Goal: Task Accomplishment & Management: Complete application form

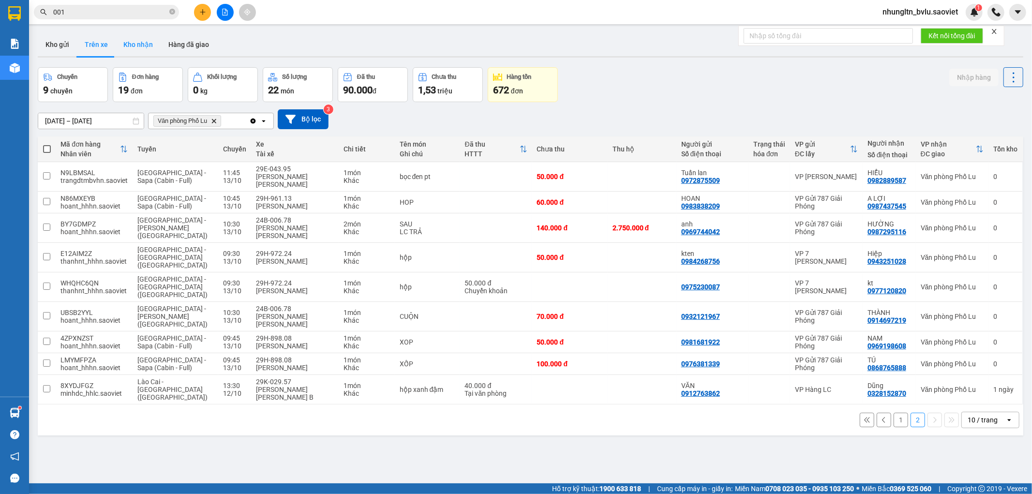
click at [129, 45] on button "Kho nhận" at bounding box center [138, 44] width 45 height 23
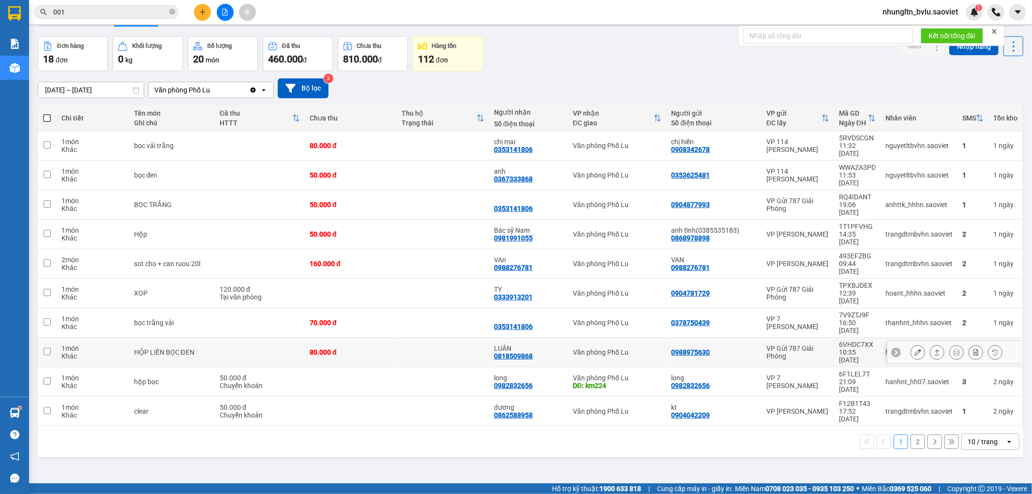
scroll to position [45, 0]
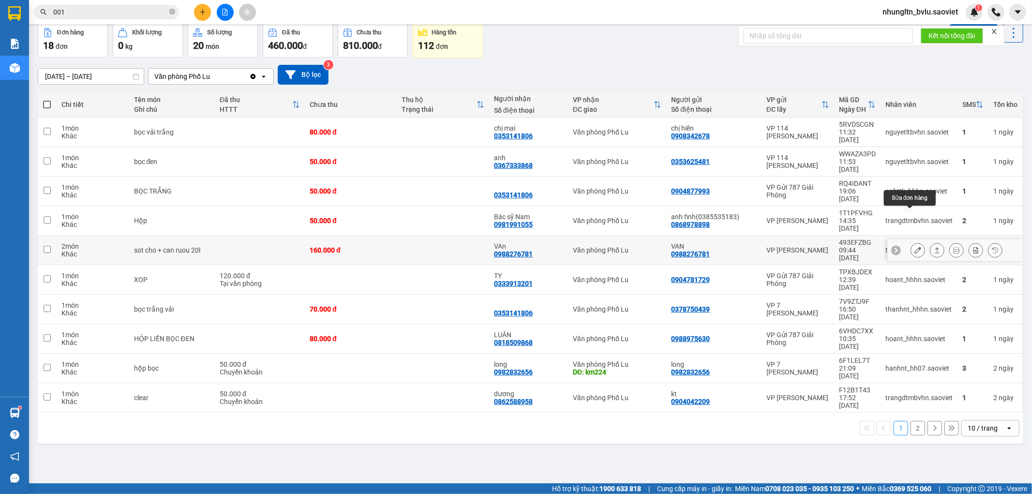
click at [914, 247] on icon at bounding box center [917, 250] width 7 height 7
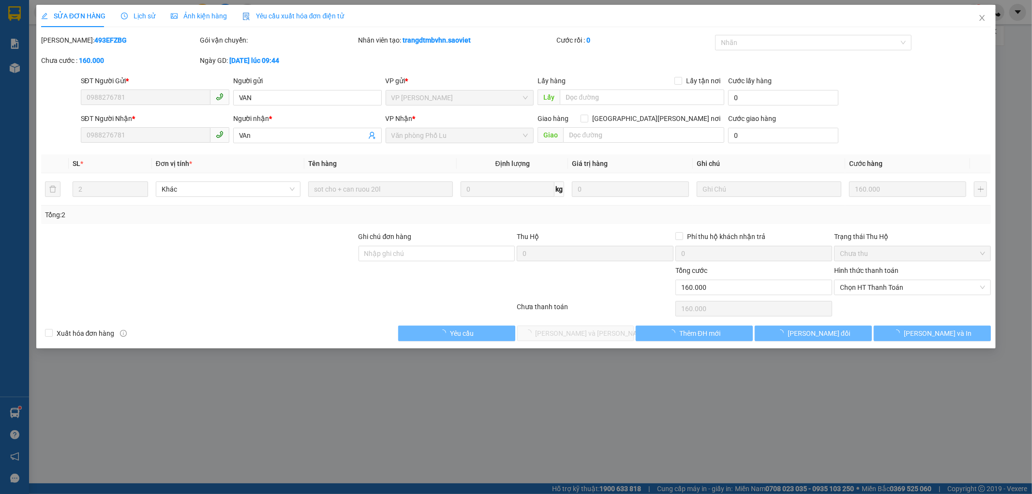
type input "0988276781"
type input "VAN"
type input "0988276781"
type input "VAn"
type input "0"
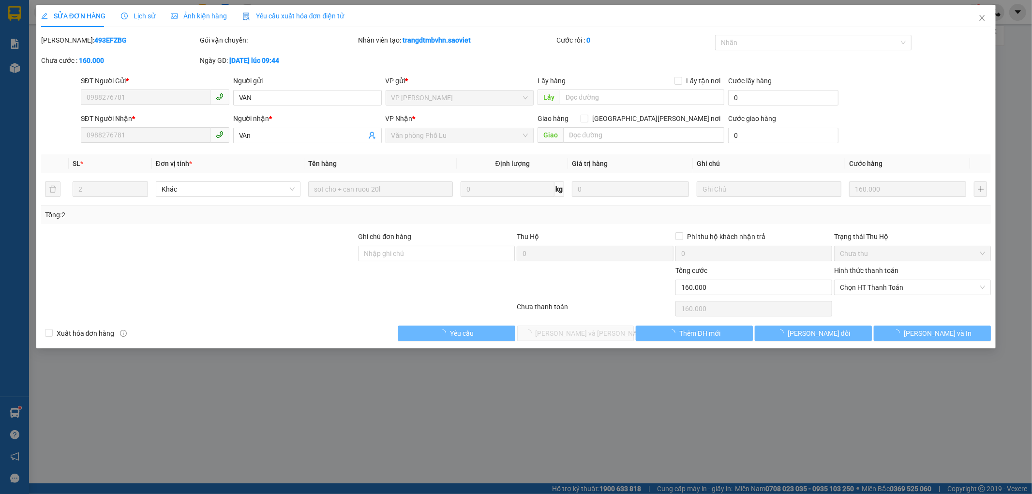
type input "160.000"
click at [878, 285] on span "Chọn HT Thanh Toán" at bounding box center [912, 287] width 145 height 15
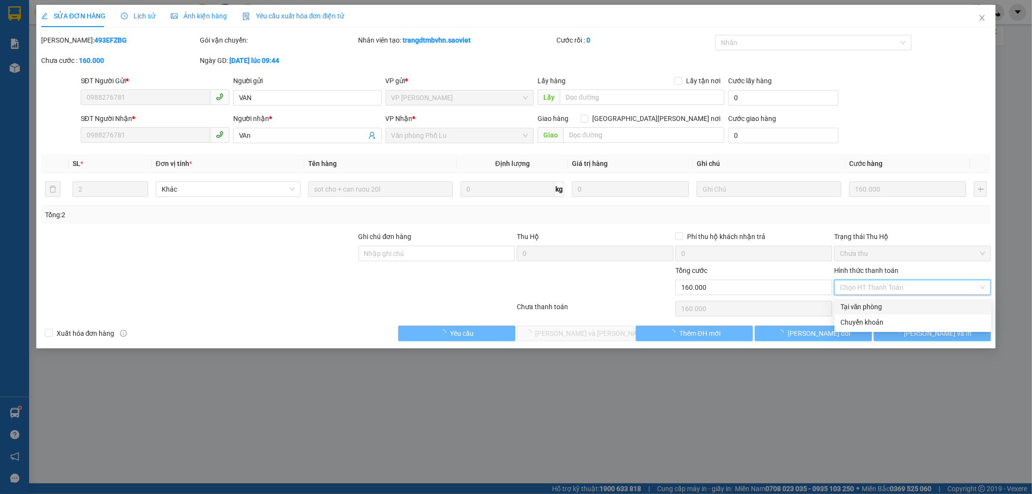
click at [879, 299] on div "Tại văn phòng" at bounding box center [913, 306] width 157 height 15
type input "0"
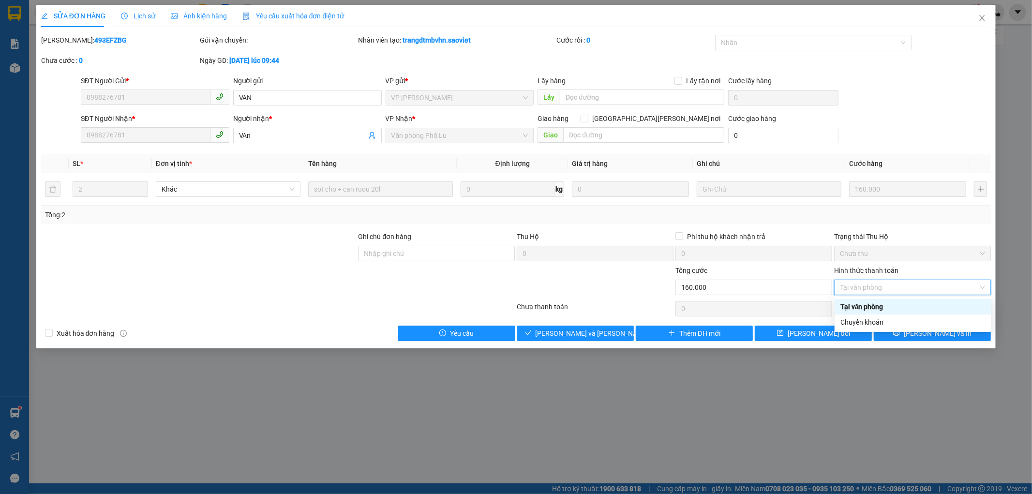
click at [898, 306] on div "Tại văn phòng" at bounding box center [912, 306] width 145 height 11
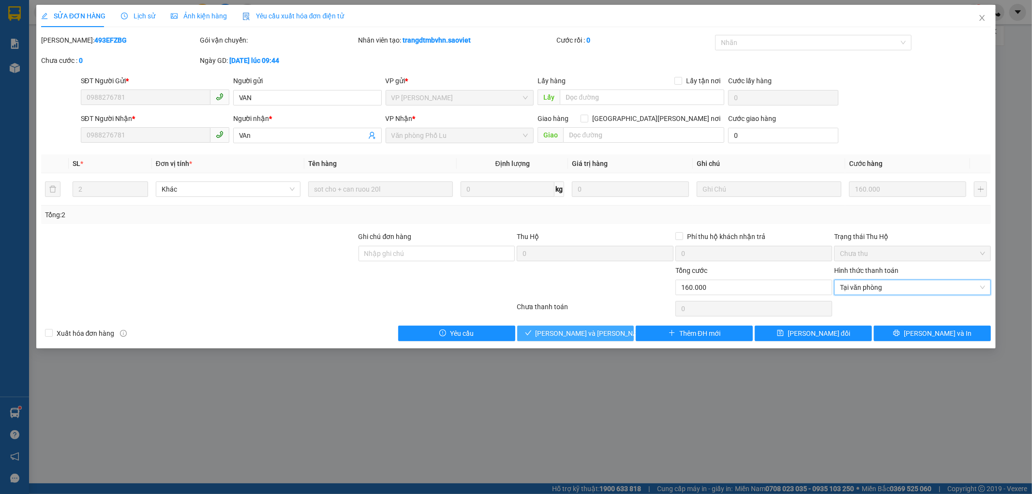
click at [567, 332] on span "[PERSON_NAME] và [PERSON_NAME] hàng" at bounding box center [601, 333] width 131 height 11
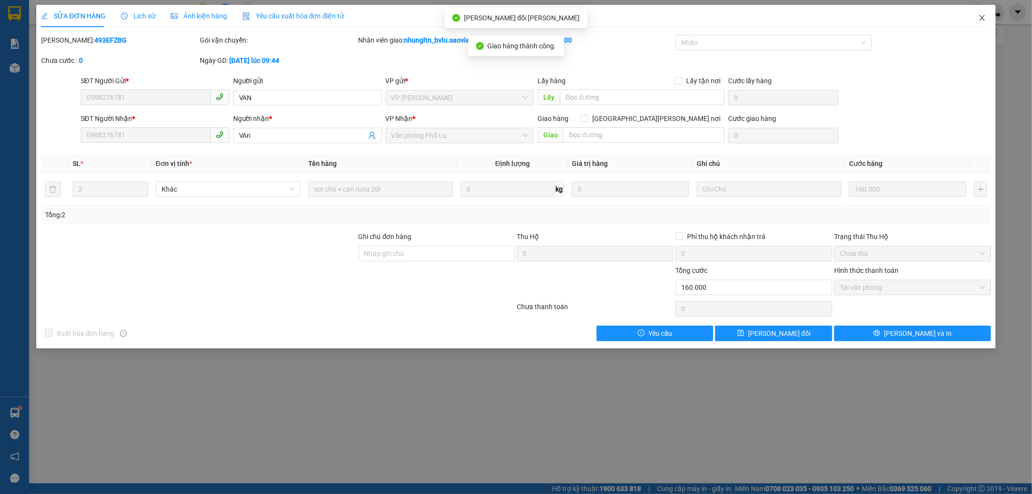
click at [983, 17] on icon "close" at bounding box center [982, 18] width 5 height 6
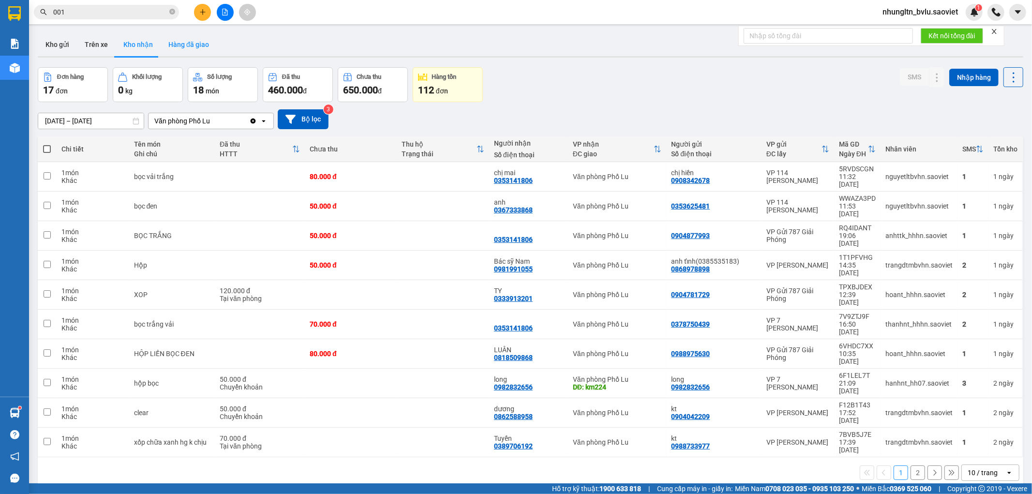
click at [187, 47] on button "Hàng đã giao" at bounding box center [189, 44] width 56 height 23
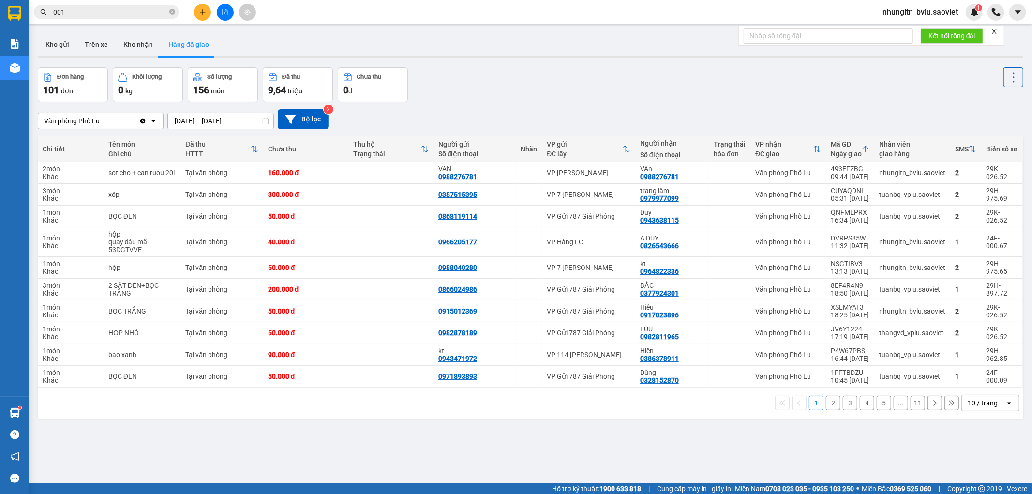
click at [311, 30] on div "ver 1.8.146 Kho gửi Trên xe [PERSON_NAME] Hàng đã [PERSON_NAME] hàng 101 đơn [P…" at bounding box center [530, 276] width 993 height 494
click at [59, 47] on button "Kho gửi" at bounding box center [57, 44] width 39 height 23
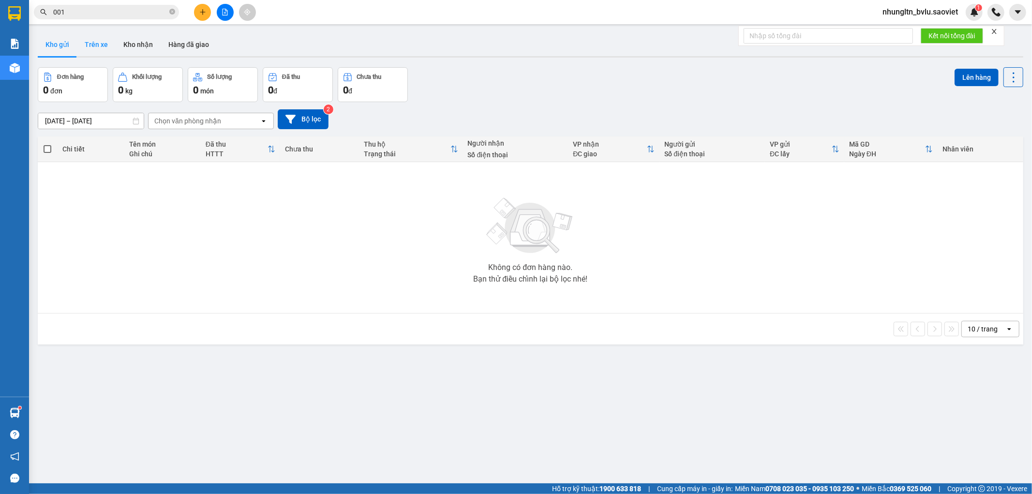
click at [84, 50] on button "Trên xe" at bounding box center [96, 44] width 39 height 23
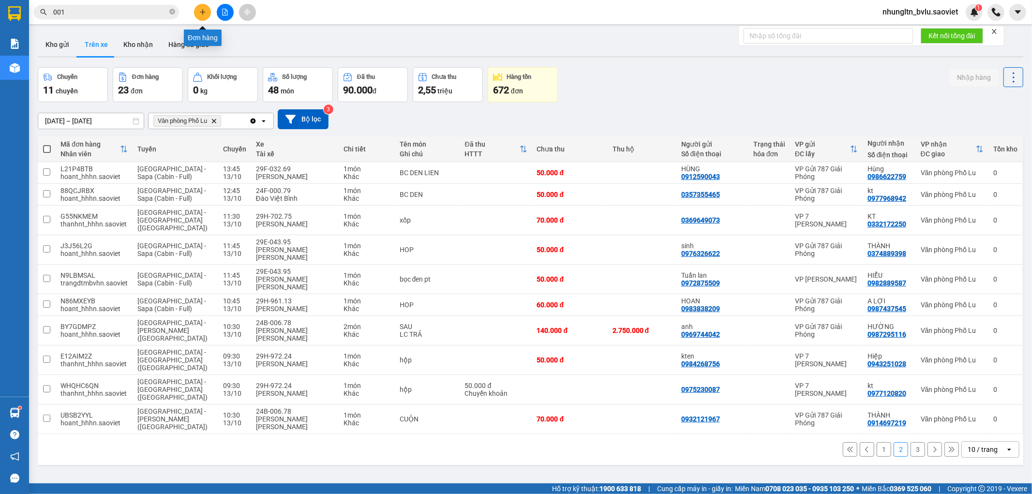
click at [205, 13] on icon "plus" at bounding box center [202, 12] width 7 height 7
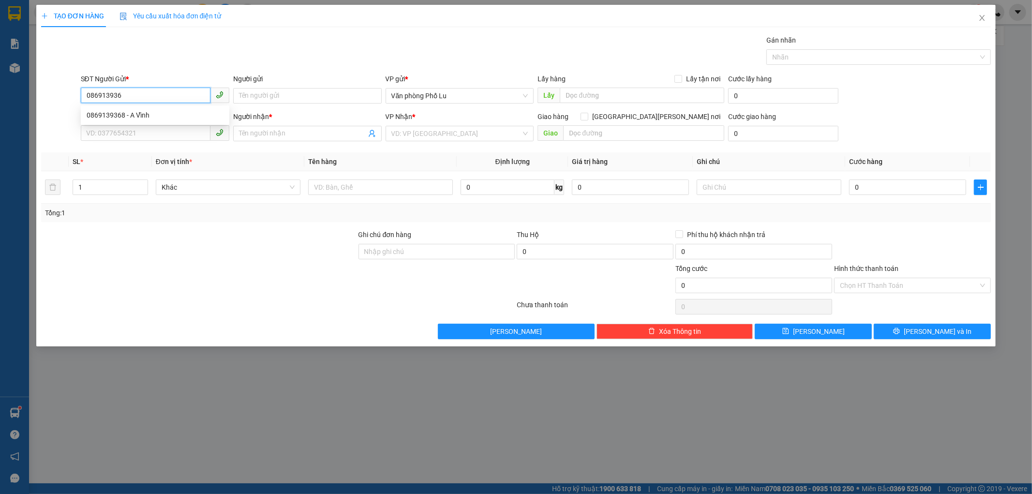
type input "0869139368"
click at [189, 119] on div "0869139368 - A Vĩnh" at bounding box center [155, 115] width 137 height 11
type input "A Vĩnh"
type input "0342360131"
type input "KT"
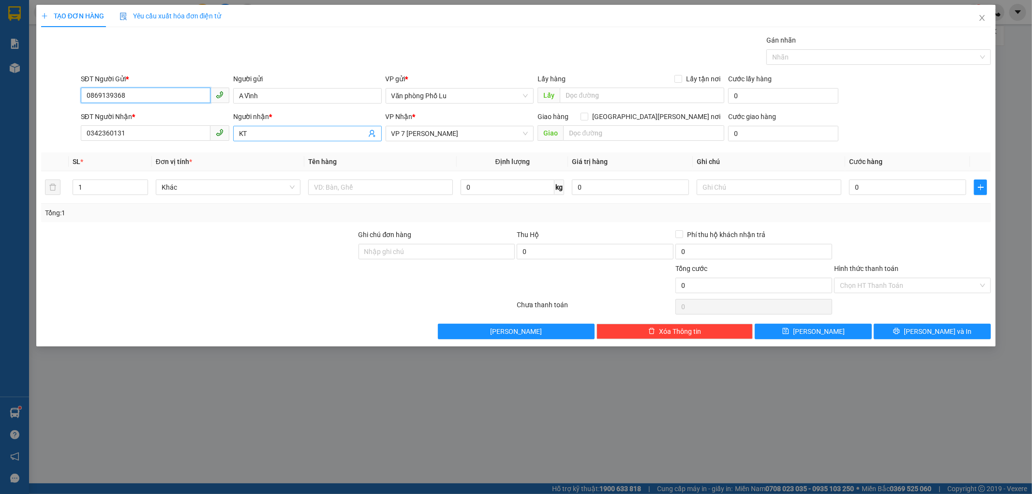
type input "0869139368"
click at [282, 137] on input "KT" at bounding box center [302, 133] width 127 height 11
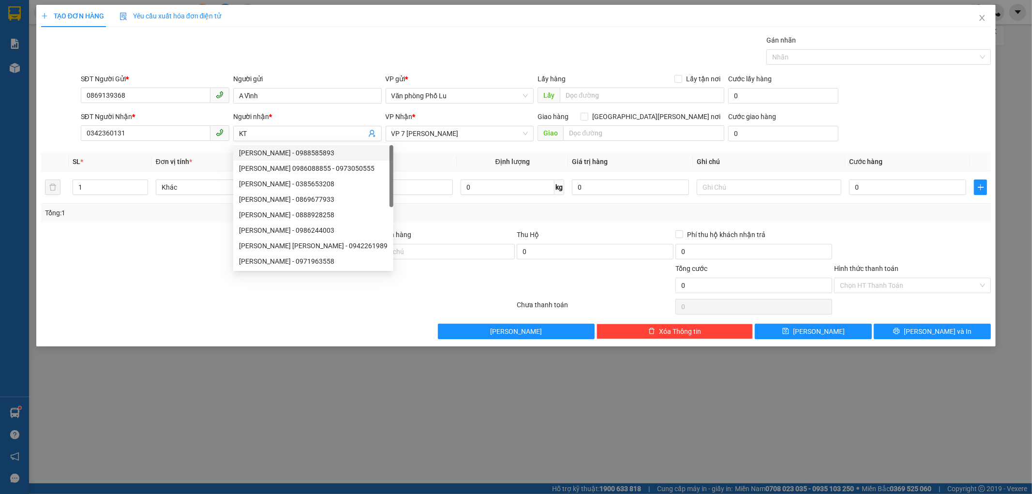
click at [155, 247] on div at bounding box center [198, 246] width 317 height 34
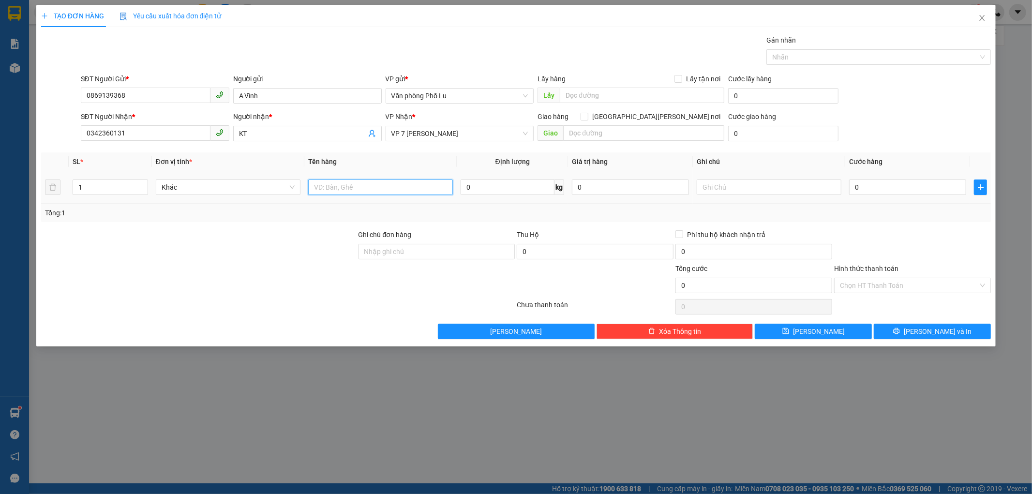
click at [363, 187] on input "text" at bounding box center [380, 187] width 145 height 15
click at [107, 139] on input "0342360131" at bounding box center [146, 132] width 130 height 15
click at [298, 132] on input "KT" at bounding box center [302, 133] width 127 height 11
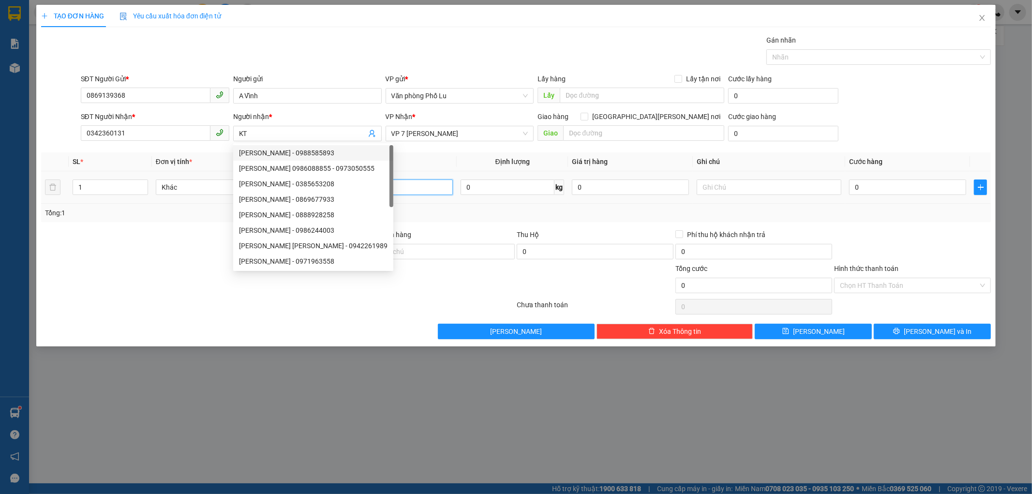
click at [428, 181] on input "text" at bounding box center [380, 187] width 145 height 15
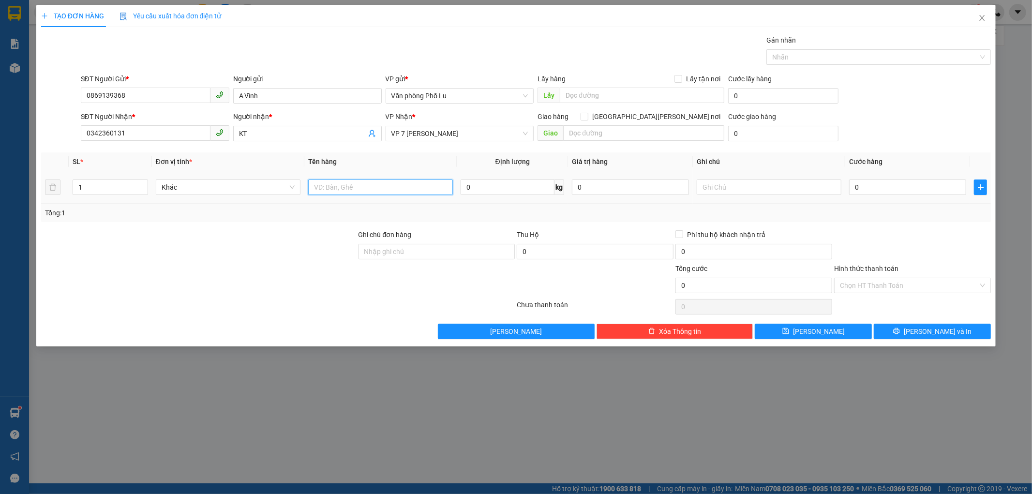
click at [426, 185] on input "text" at bounding box center [380, 187] width 145 height 15
type input "Xốp"
click at [894, 183] on input "0" at bounding box center [907, 187] width 117 height 15
type input "1"
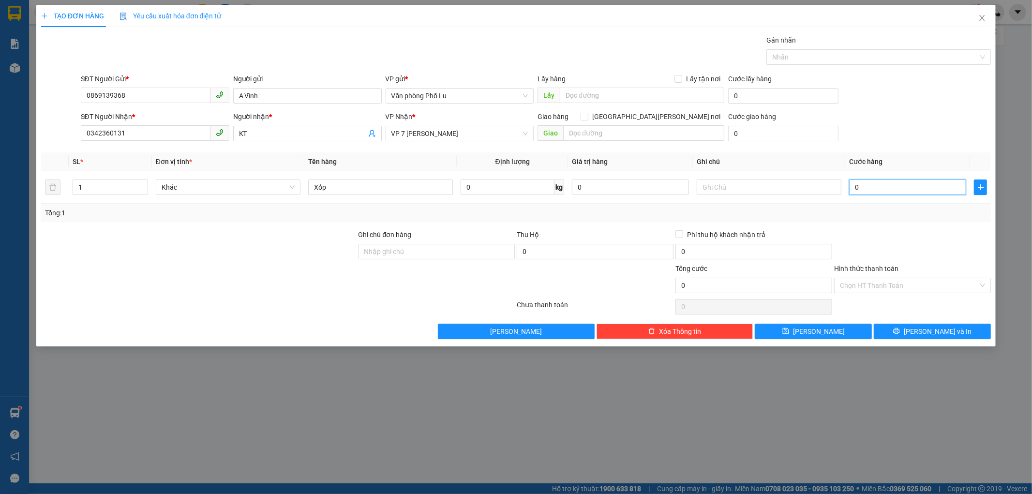
type input "1"
type input "10"
type input "100"
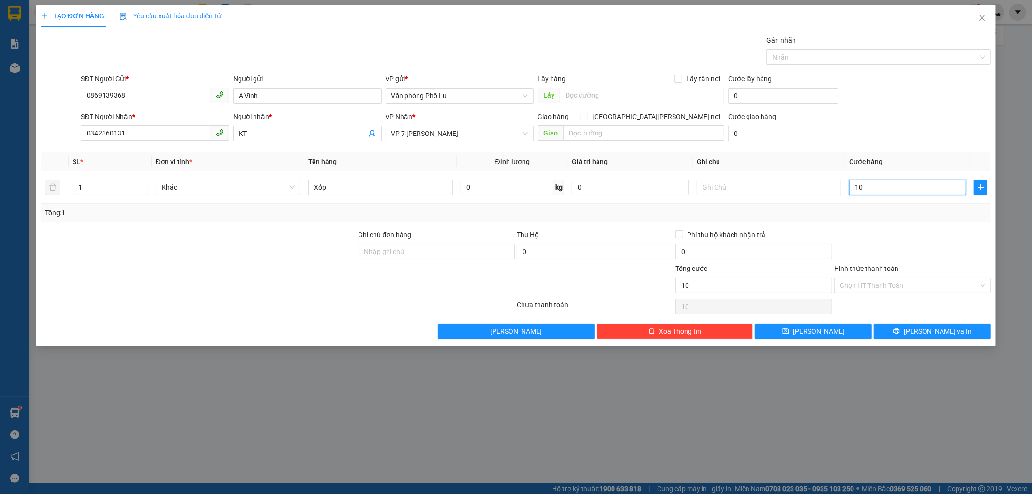
type input "100"
type input "1.000"
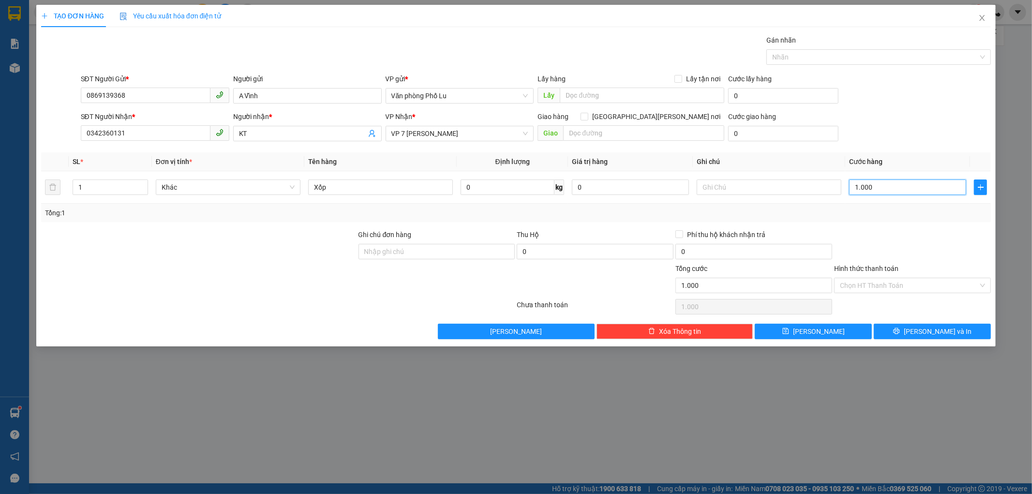
type input "10.000"
type input "100.000"
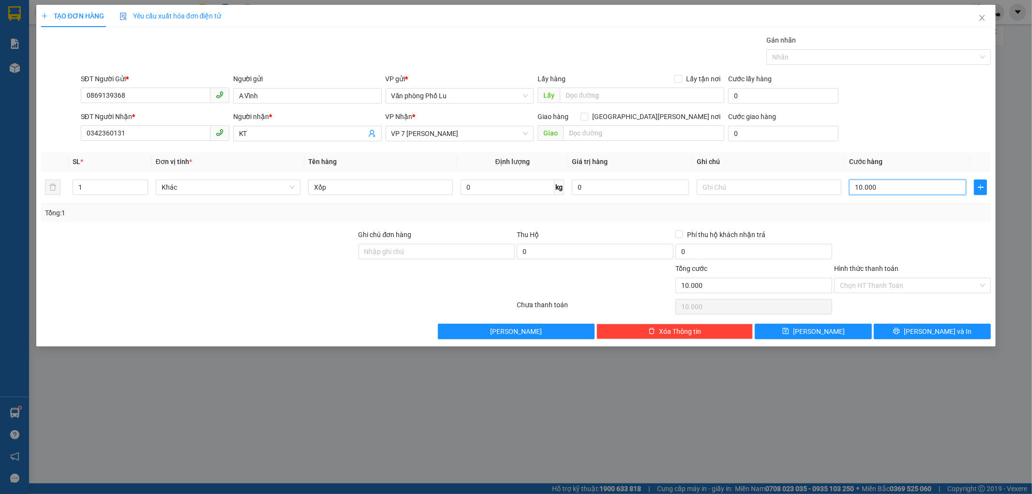
type input "100.000"
click at [964, 118] on div "SĐT Người [PERSON_NAME] * 0342360131 Người [PERSON_NAME] * KT [PERSON_NAME] * V…" at bounding box center [536, 128] width 914 height 34
click at [902, 237] on div at bounding box center [912, 246] width 159 height 34
click at [953, 329] on button "[PERSON_NAME] và In" at bounding box center [932, 331] width 117 height 15
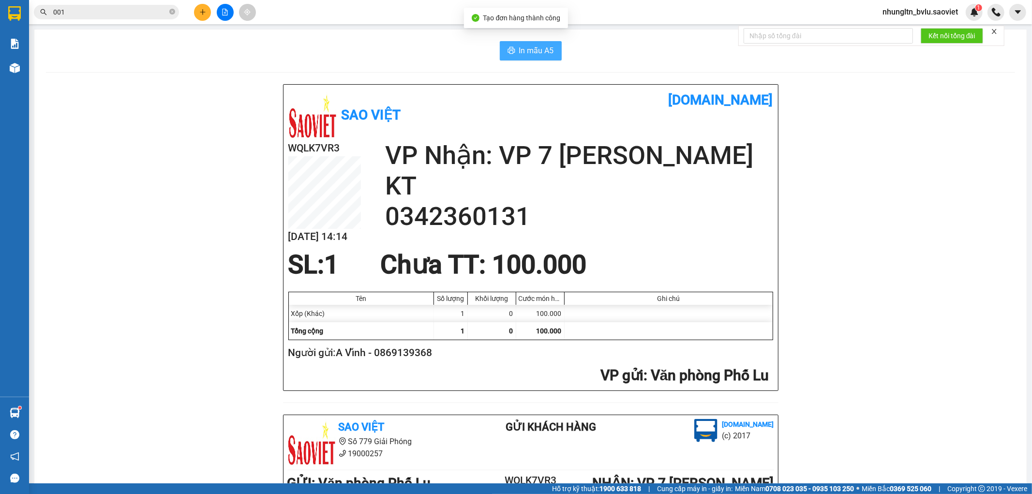
click at [531, 47] on span "In mẫu A5" at bounding box center [536, 51] width 35 height 12
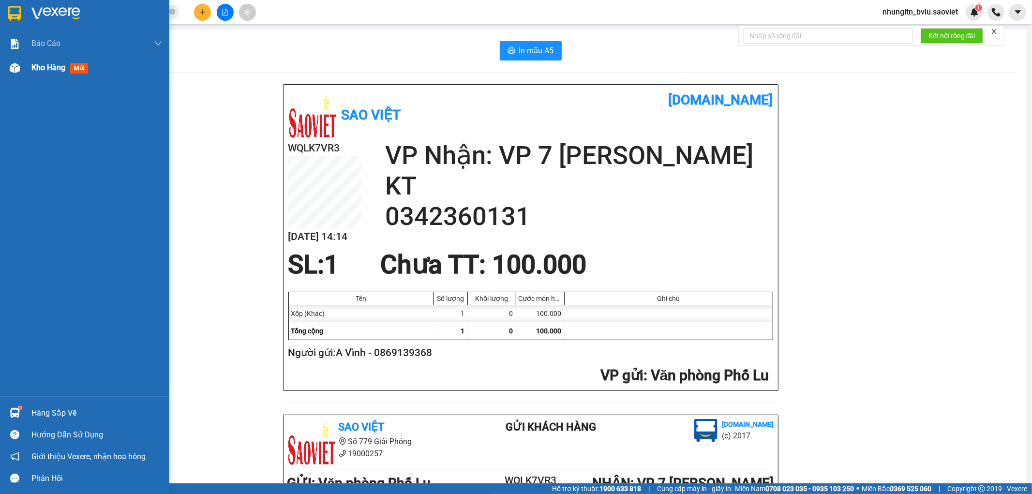
click at [60, 64] on span "Kho hàng" at bounding box center [48, 67] width 34 height 9
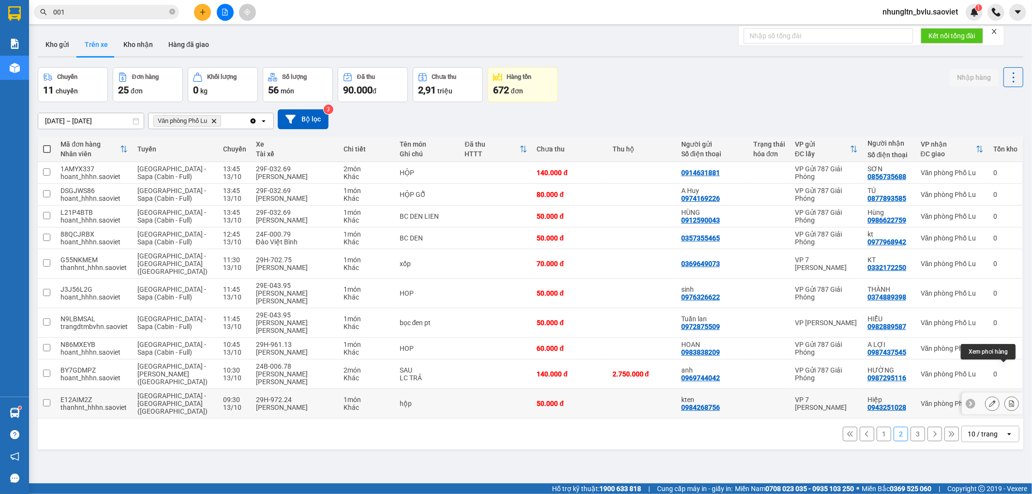
click at [1008, 400] on icon at bounding box center [1011, 403] width 7 height 7
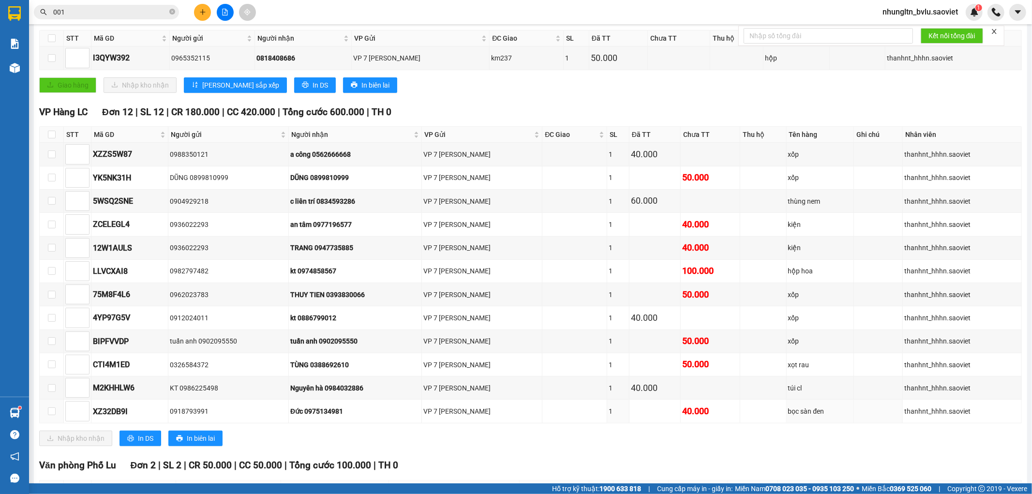
scroll to position [276, 0]
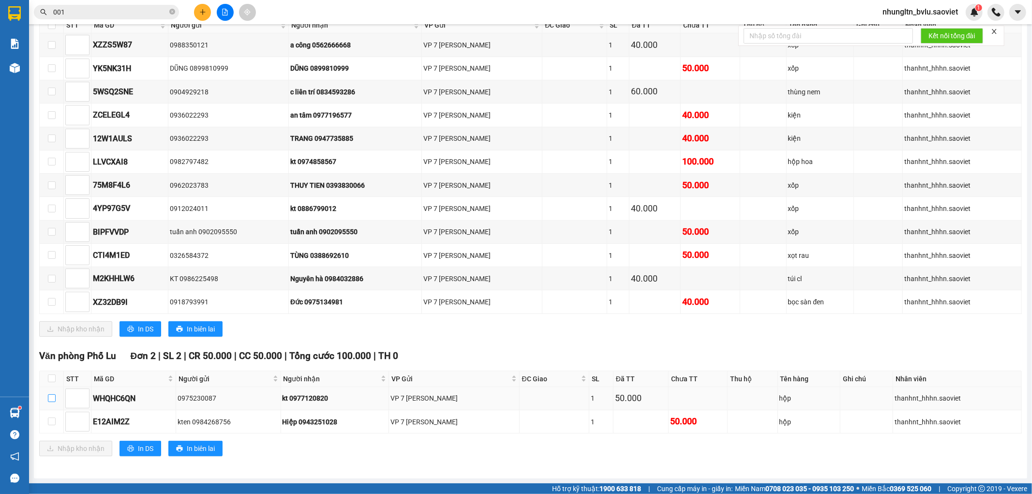
click at [51, 400] on input "checkbox" at bounding box center [52, 398] width 8 height 8
checkbox input "true"
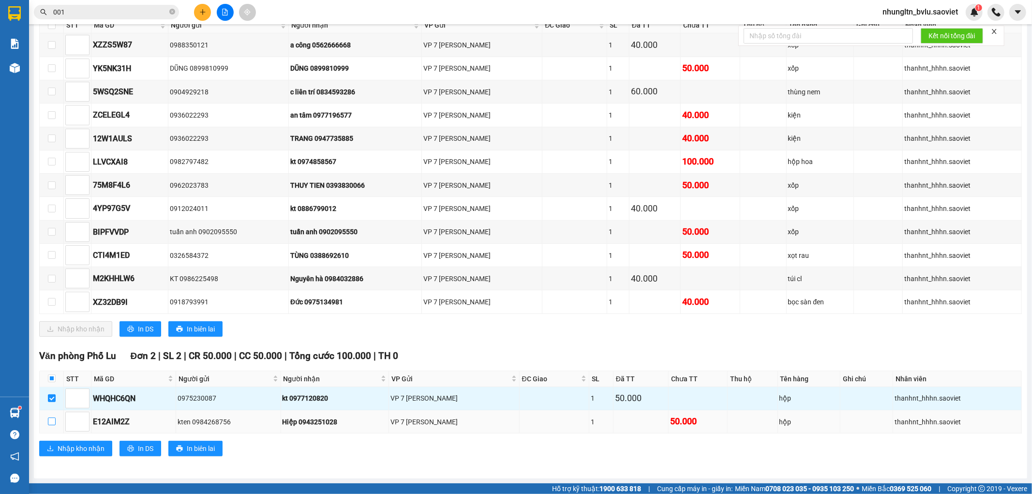
click at [51, 423] on input "checkbox" at bounding box center [52, 422] width 8 height 8
checkbox input "true"
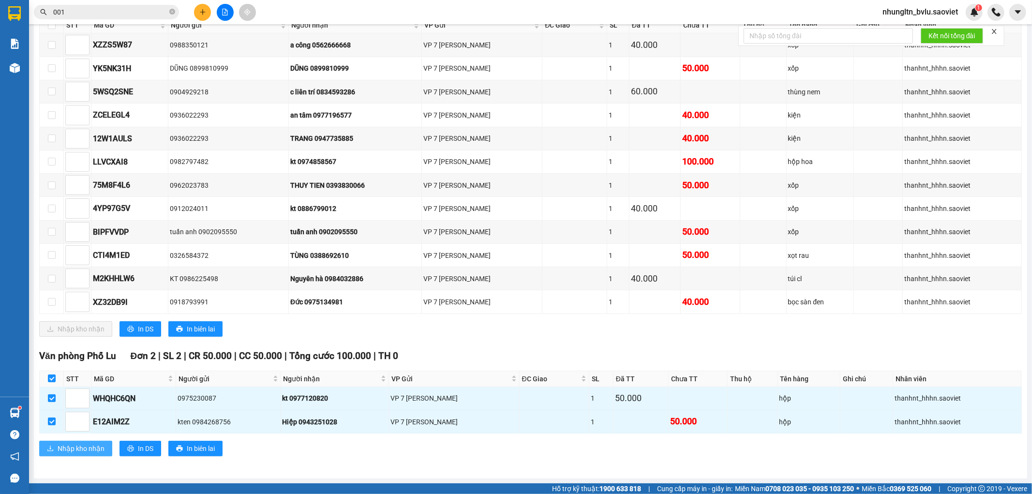
click at [55, 449] on button "Nhập kho nhận" at bounding box center [75, 448] width 73 height 15
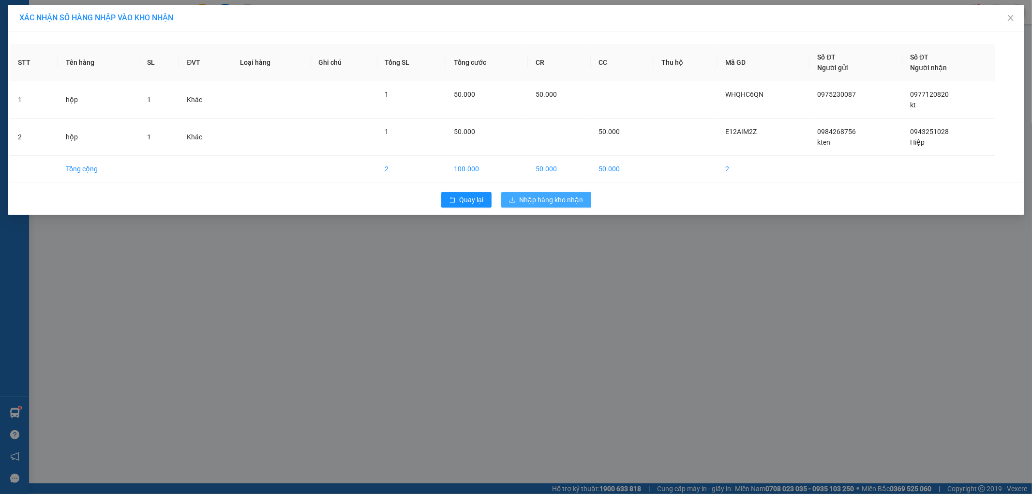
click at [560, 199] on span "Nhập hàng kho nhận" at bounding box center [552, 200] width 64 height 11
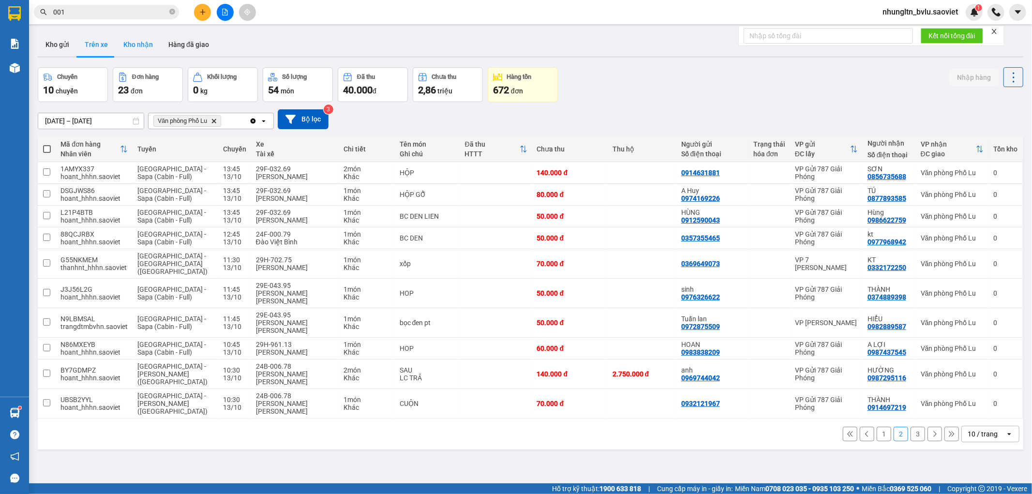
click at [134, 44] on button "Kho nhận" at bounding box center [138, 44] width 45 height 23
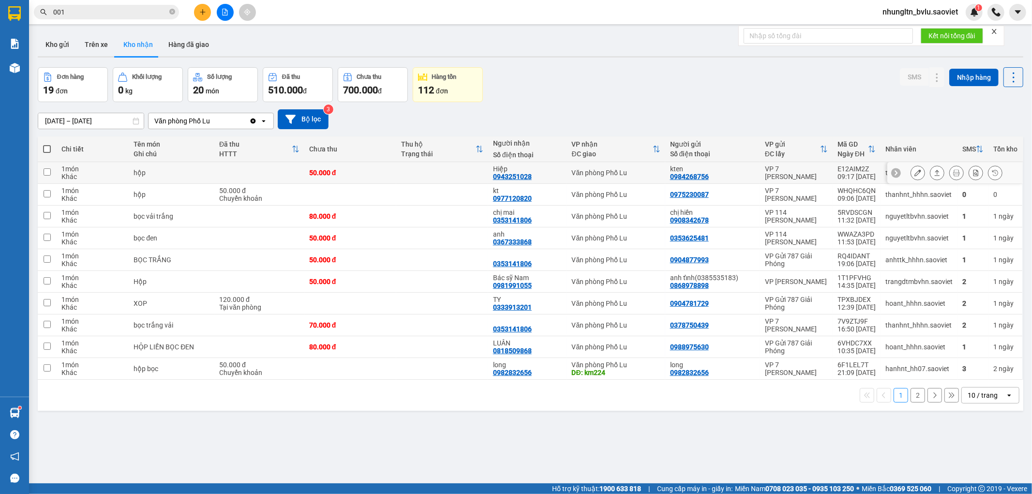
drag, startPoint x: 464, startPoint y: 177, endPoint x: 456, endPoint y: 197, distance: 21.6
click at [464, 178] on td at bounding box center [442, 173] width 92 height 22
checkbox input "true"
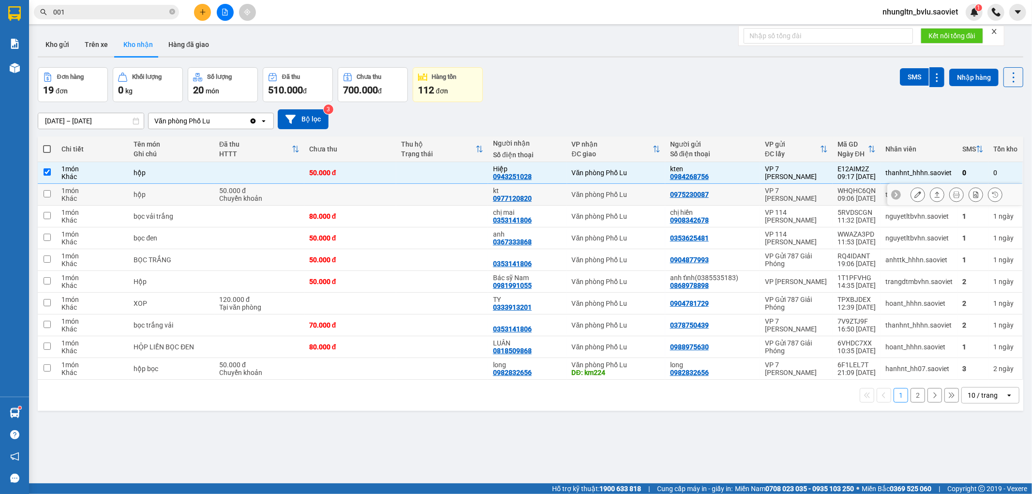
click at [456, 197] on td at bounding box center [442, 195] width 92 height 22
checkbox input "true"
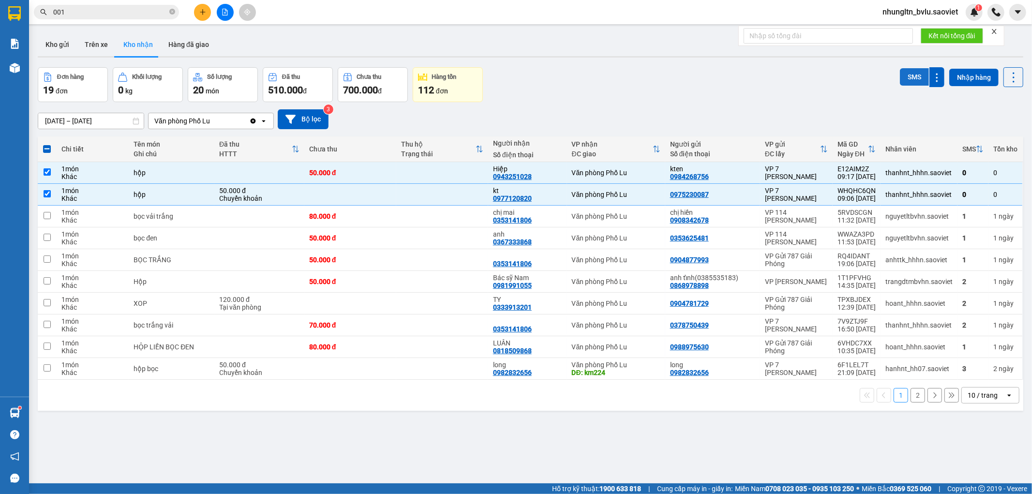
click at [905, 81] on button "SMS" at bounding box center [914, 76] width 29 height 17
click at [913, 396] on button "2" at bounding box center [918, 395] width 15 height 15
checkbox input "false"
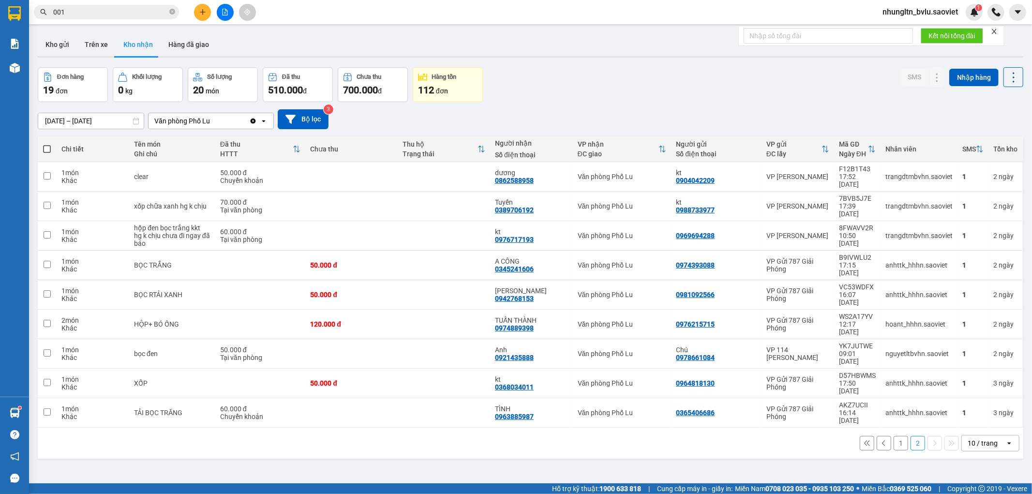
click at [125, 12] on input "001" at bounding box center [110, 12] width 114 height 11
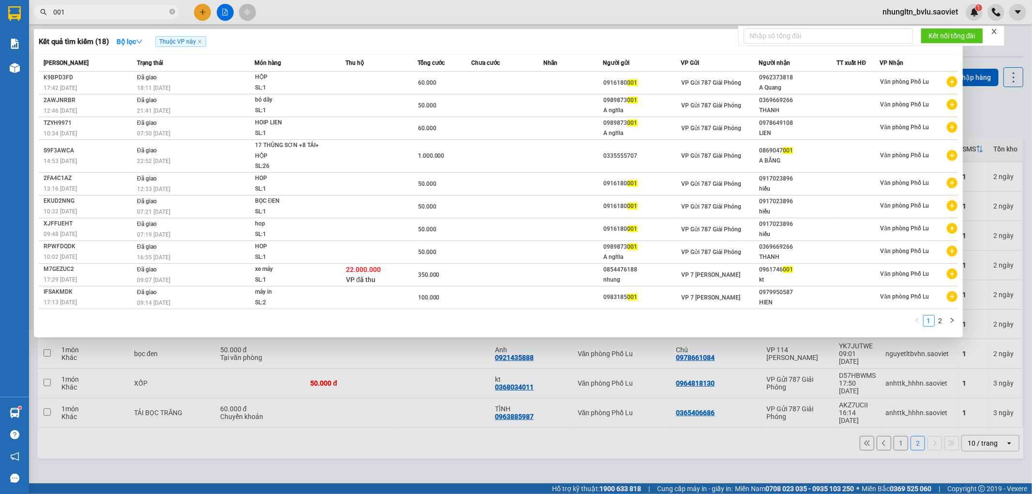
click at [125, 12] on input "001" at bounding box center [110, 12] width 114 height 11
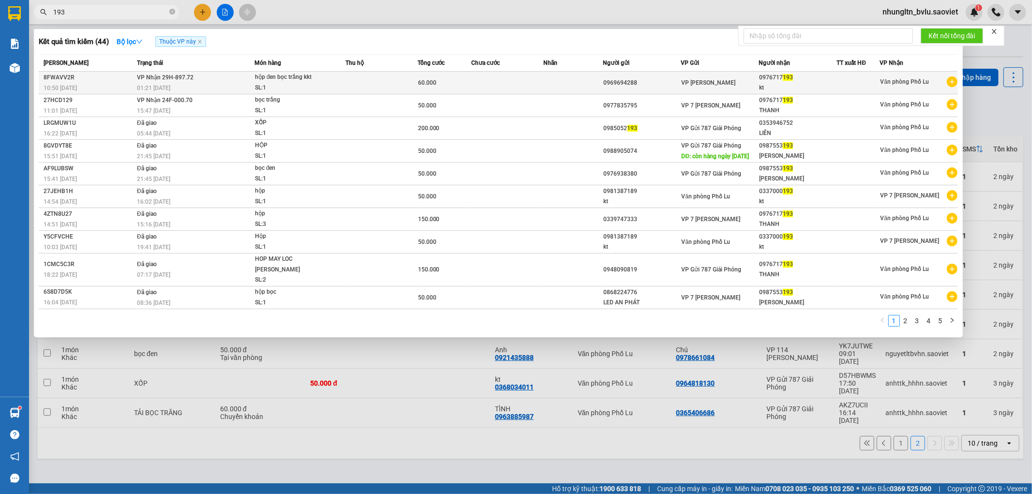
type input "193"
click at [315, 87] on div "SL: 1" at bounding box center [291, 88] width 73 height 11
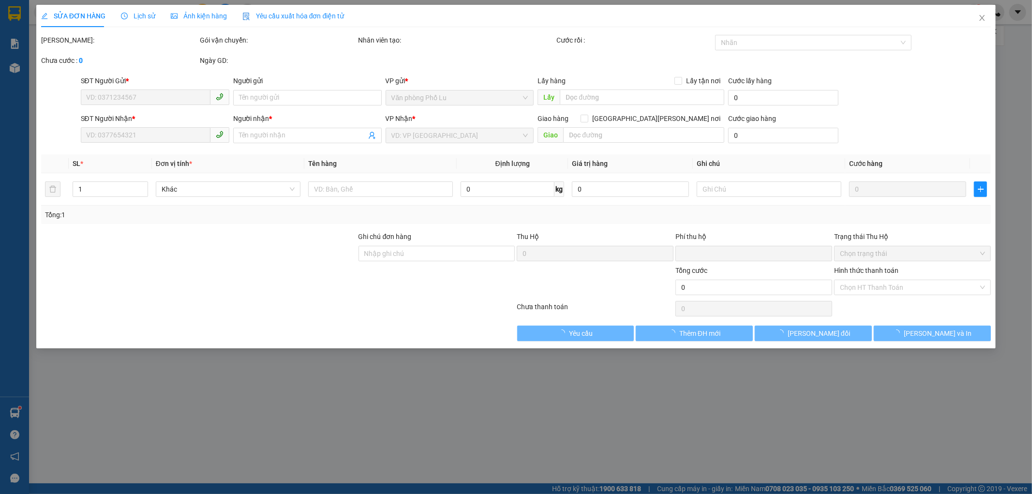
type input "0969694288"
type input "0976717193"
type input "kt"
type input "0"
type input "60.000"
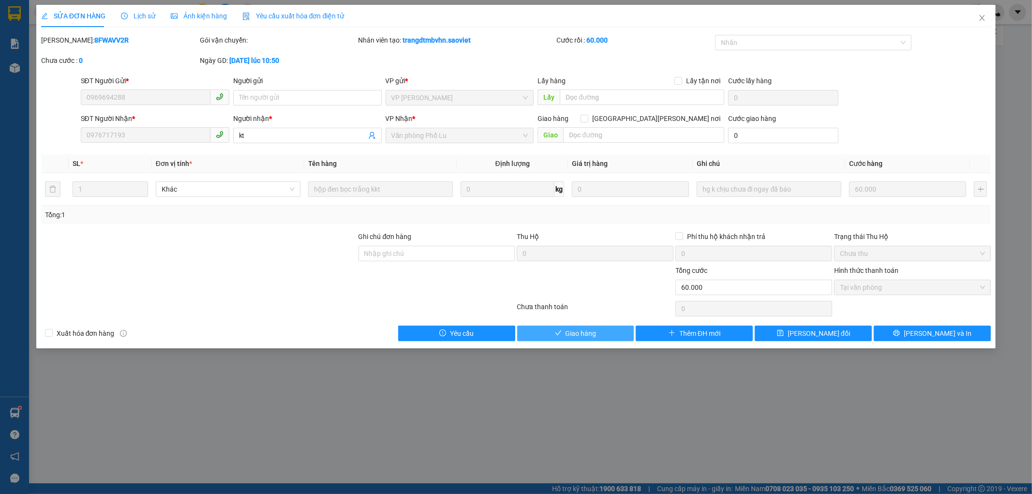
click at [588, 336] on span "Giao hàng" at bounding box center [581, 333] width 31 height 11
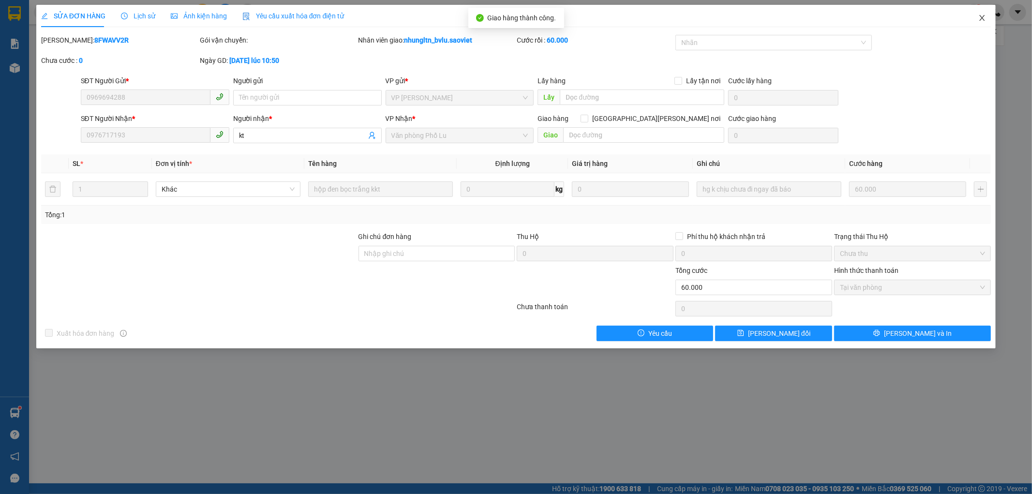
click at [985, 22] on icon "close" at bounding box center [982, 18] width 8 height 8
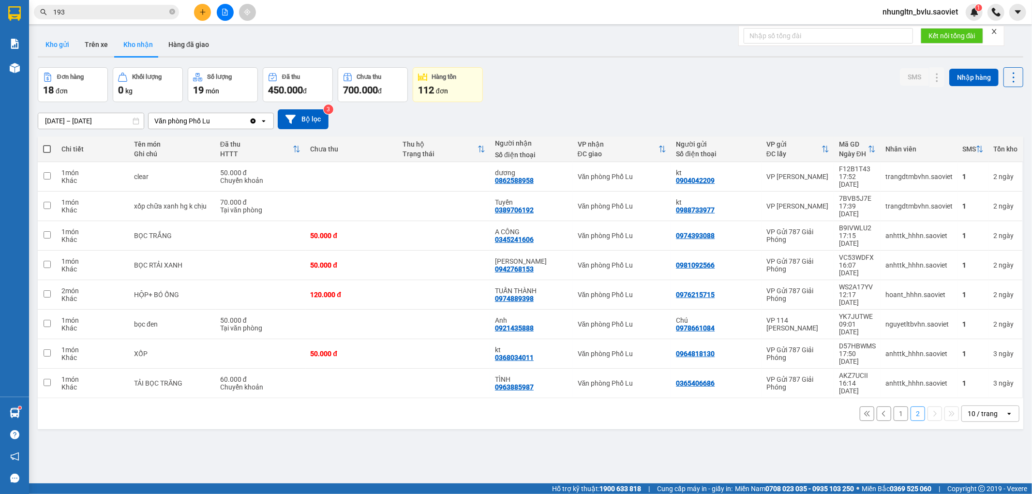
click at [69, 45] on button "Kho gửi" at bounding box center [57, 44] width 39 height 23
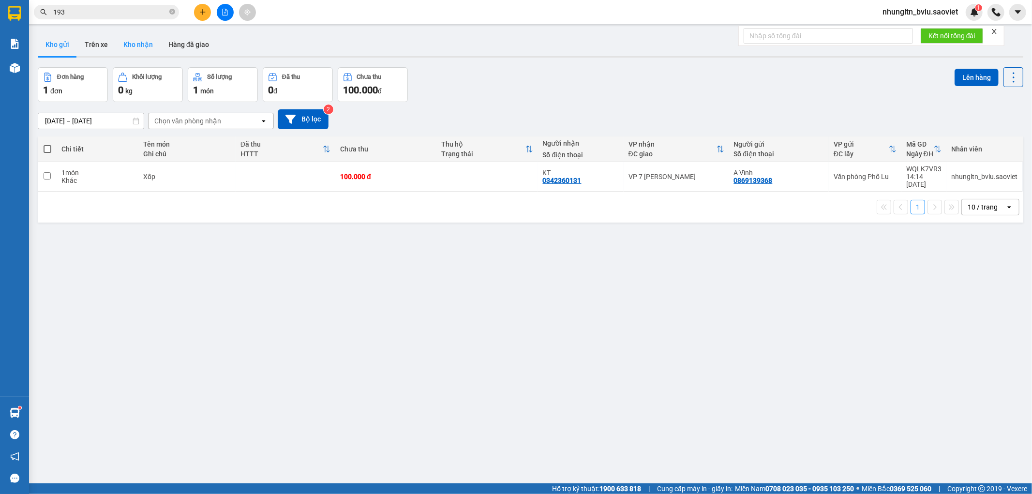
click at [129, 44] on button "Kho nhận" at bounding box center [138, 44] width 45 height 23
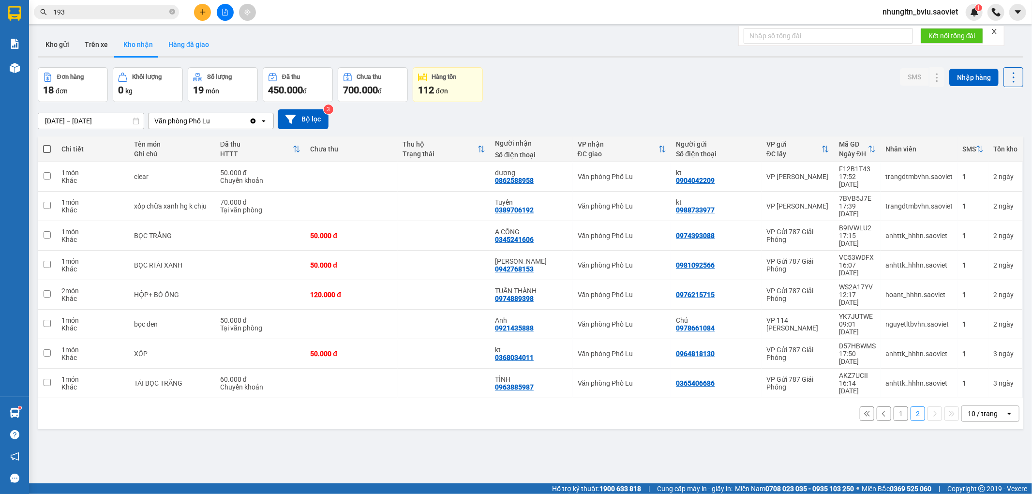
click at [181, 40] on button "Hàng đã giao" at bounding box center [189, 44] width 56 height 23
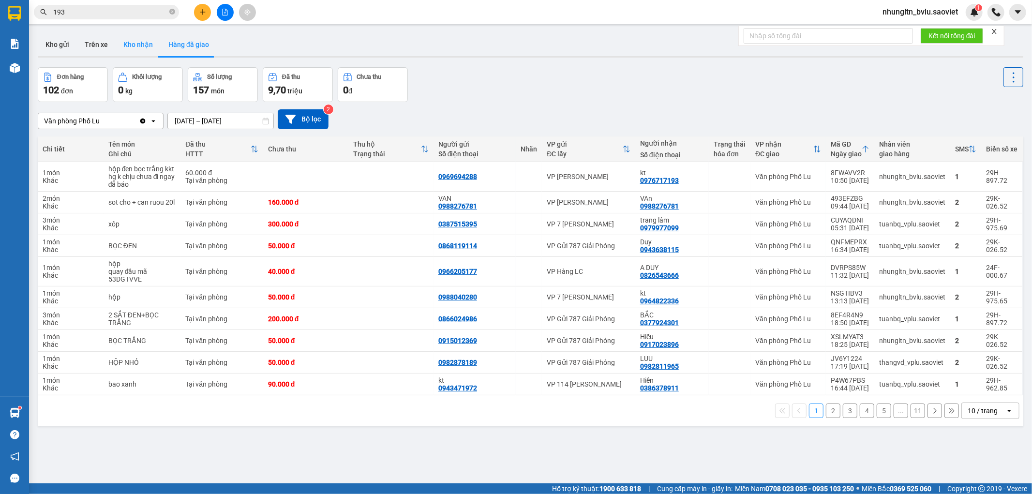
click at [146, 46] on button "Kho nhận" at bounding box center [138, 44] width 45 height 23
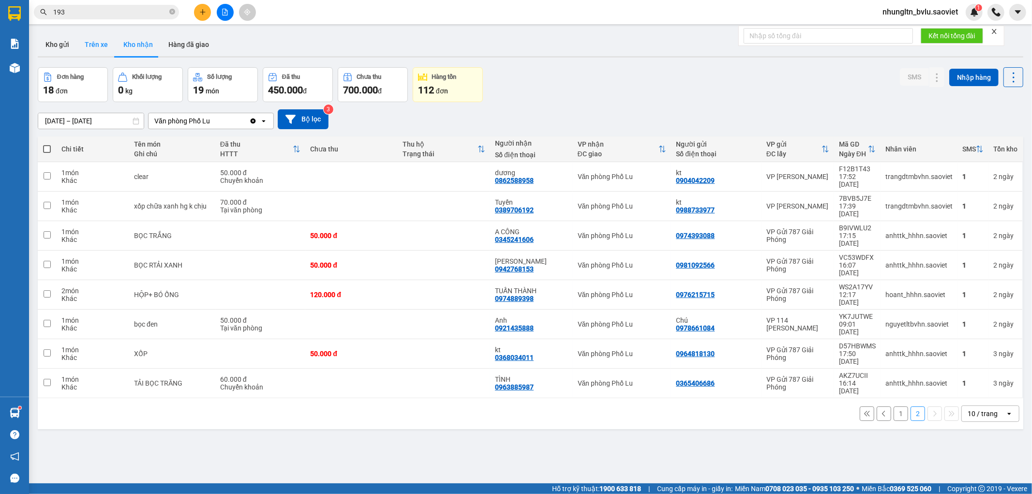
click at [95, 49] on button "Trên xe" at bounding box center [96, 44] width 39 height 23
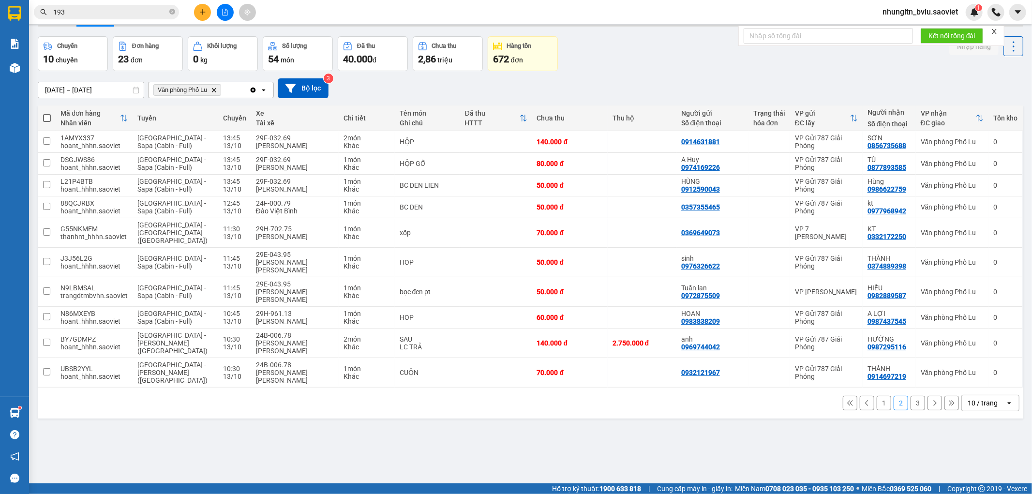
scroll to position [45, 0]
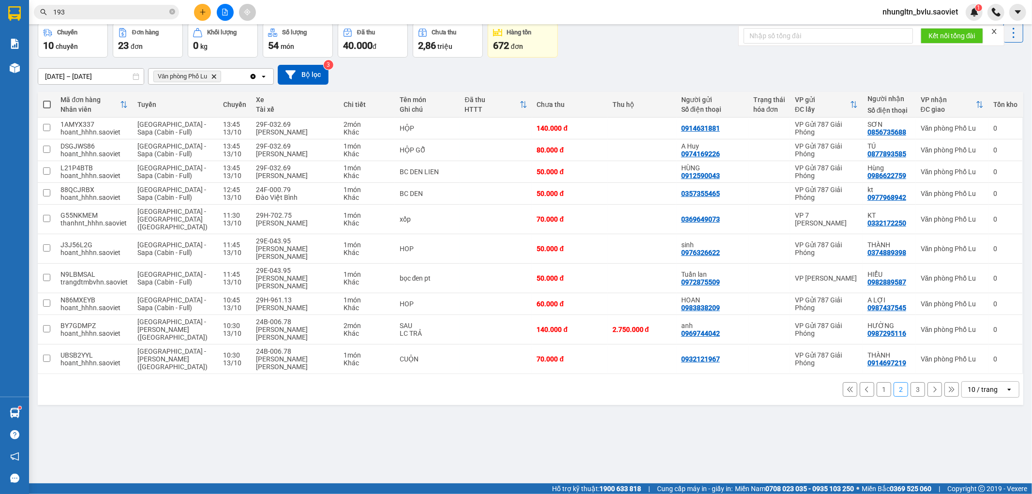
click at [877, 382] on button "1" at bounding box center [884, 389] width 15 height 15
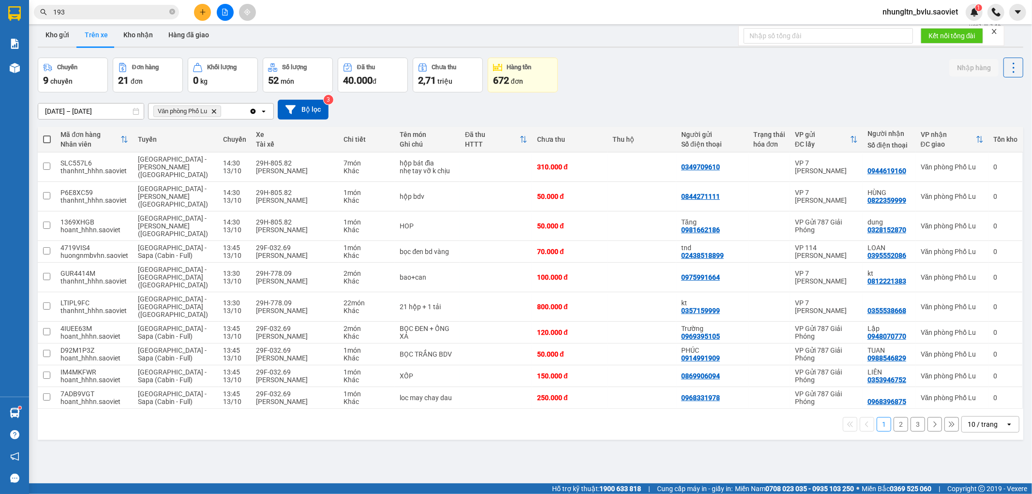
scroll to position [0, 0]
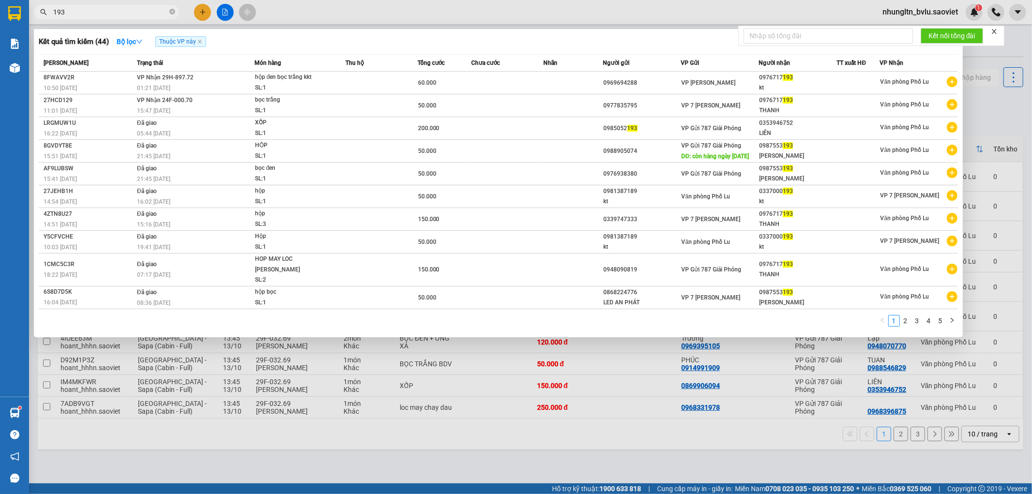
click at [74, 15] on input "193" at bounding box center [110, 12] width 114 height 11
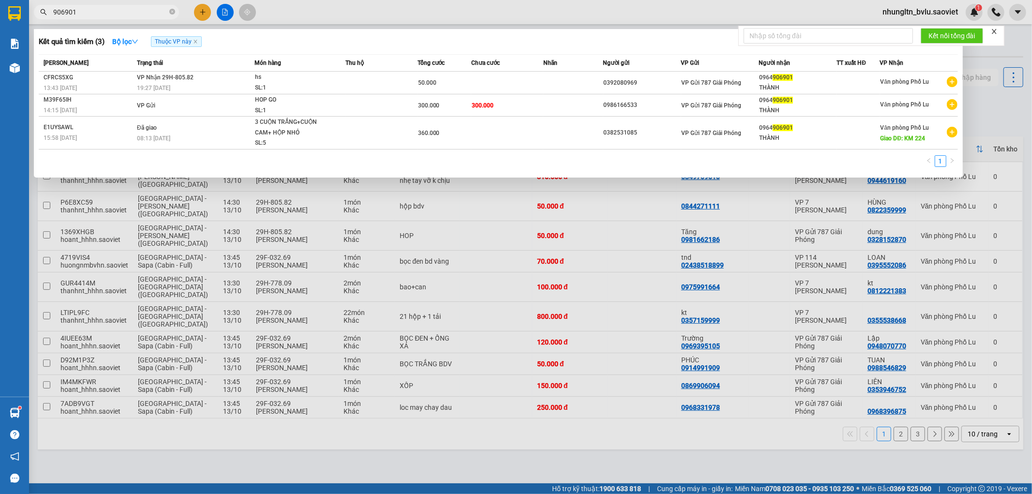
type input "906901"
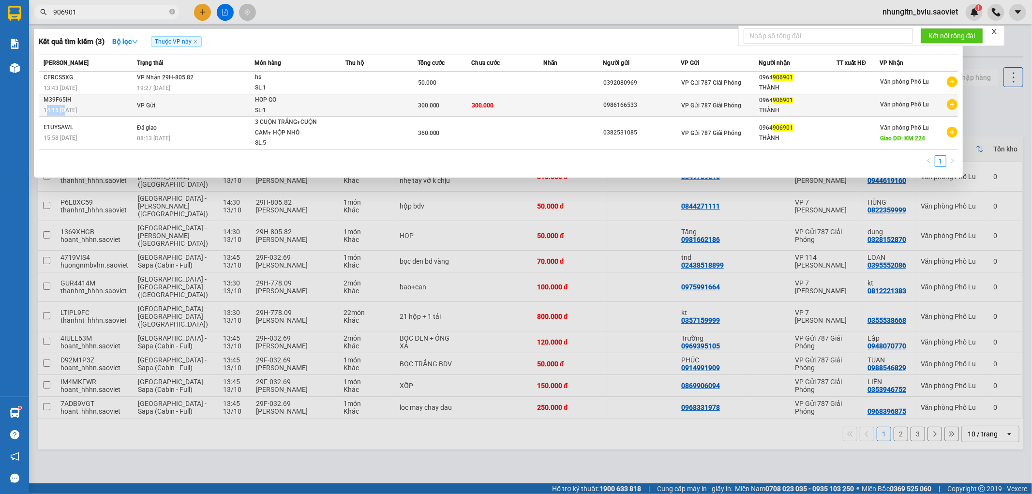
drag, startPoint x: 45, startPoint y: 108, endPoint x: 63, endPoint y: 106, distance: 18.0
click at [63, 107] on span "14:15 [DATE]" at bounding box center [60, 110] width 33 height 7
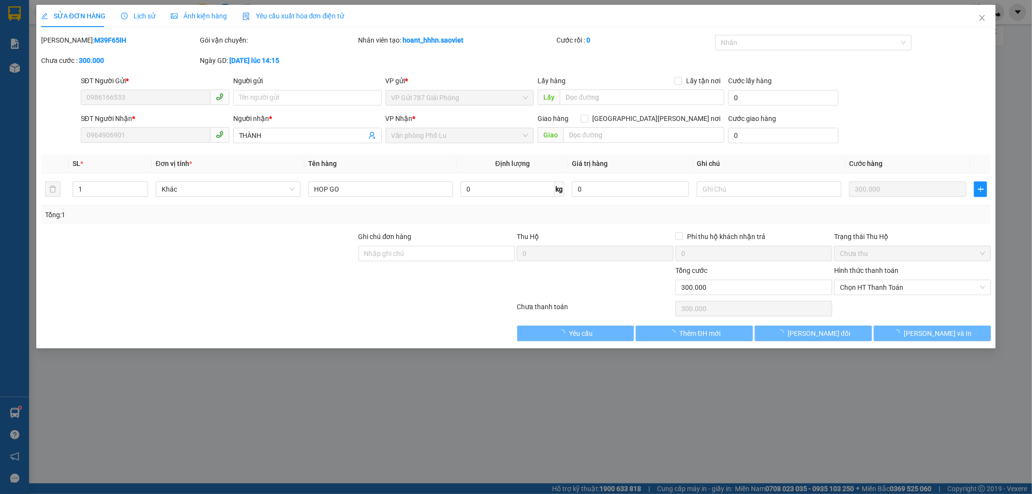
type input "0986166533"
type input "0964906901"
type input "THÀNH"
type input "0"
type input "300.000"
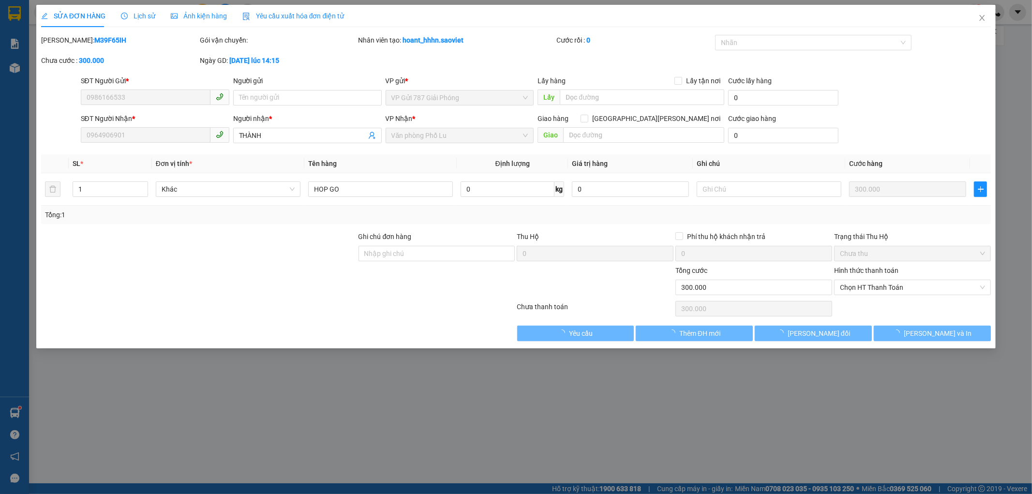
type input "300.000"
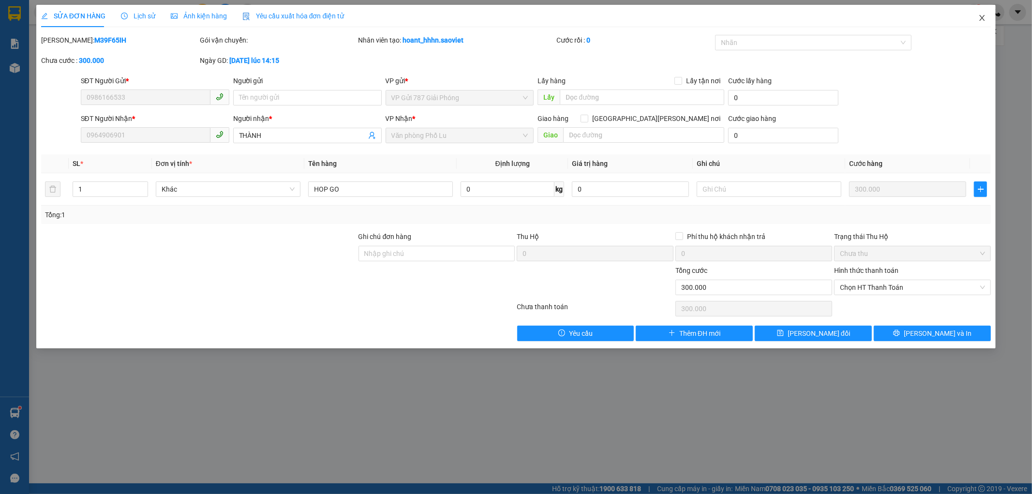
click at [980, 20] on icon "close" at bounding box center [982, 18] width 8 height 8
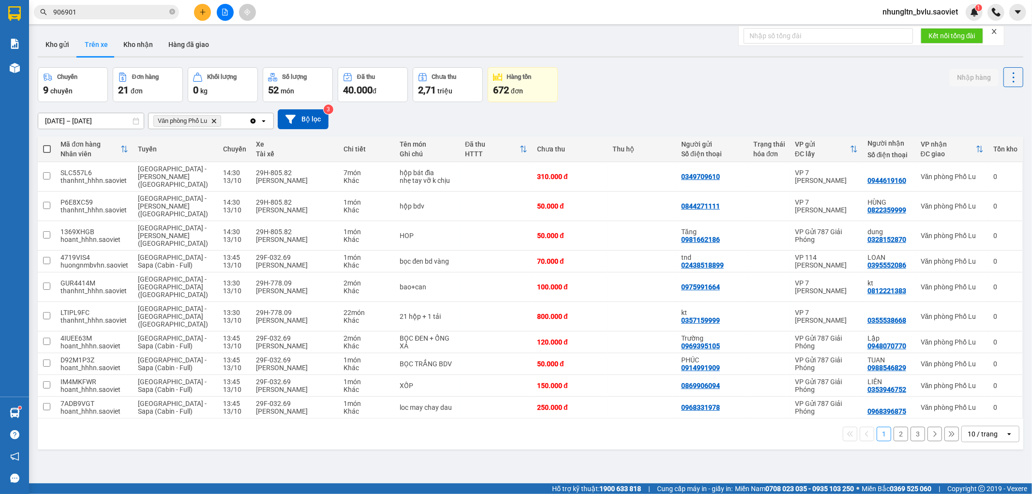
click at [911, 427] on button "3" at bounding box center [918, 434] width 15 height 15
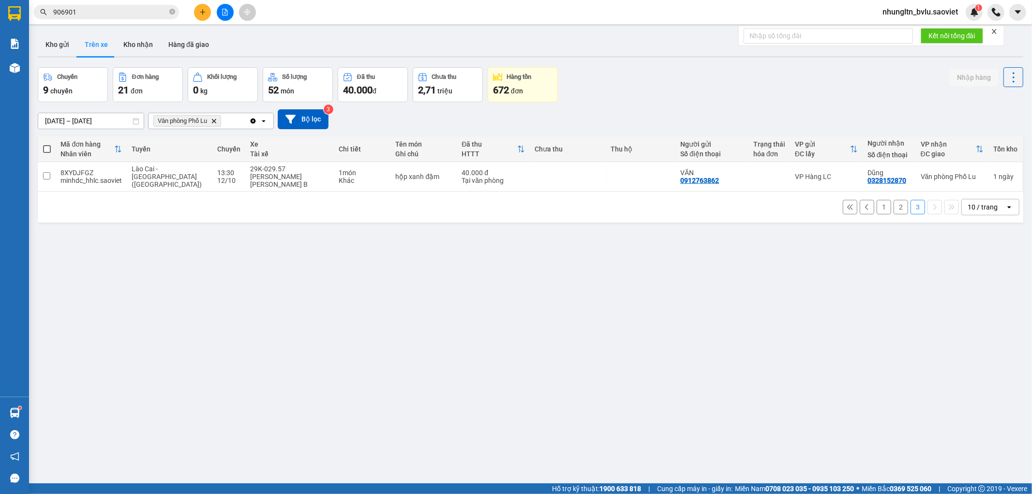
click at [896, 200] on button "2" at bounding box center [901, 207] width 15 height 15
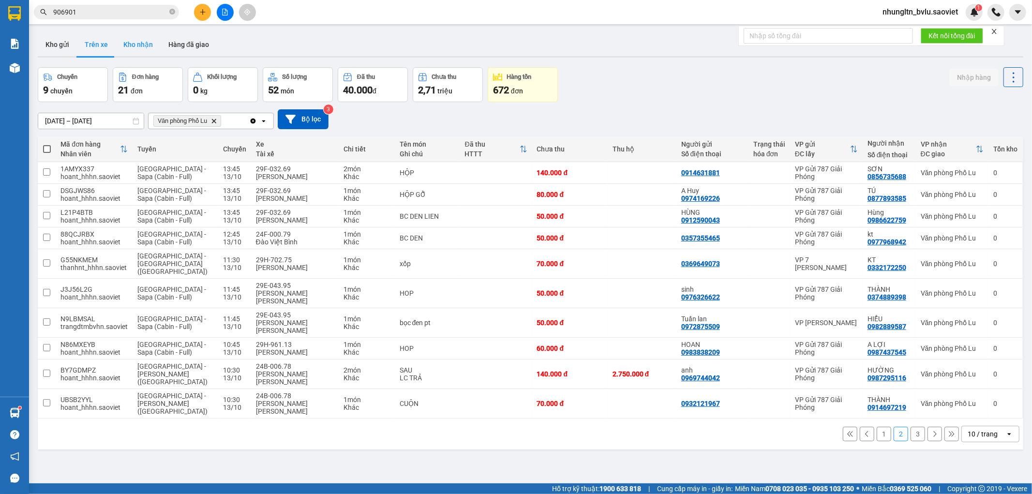
click at [146, 46] on button "Kho nhận" at bounding box center [138, 44] width 45 height 23
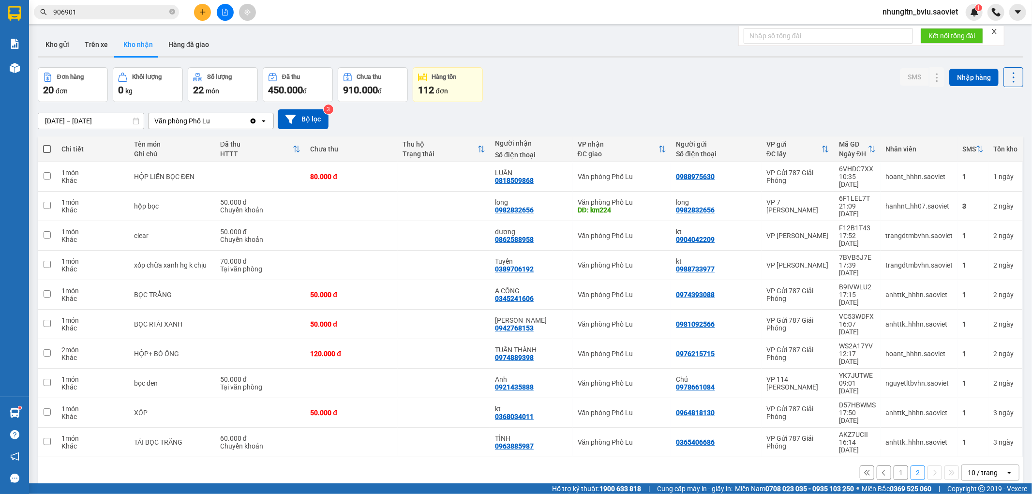
click at [894, 465] on button "1" at bounding box center [901, 472] width 15 height 15
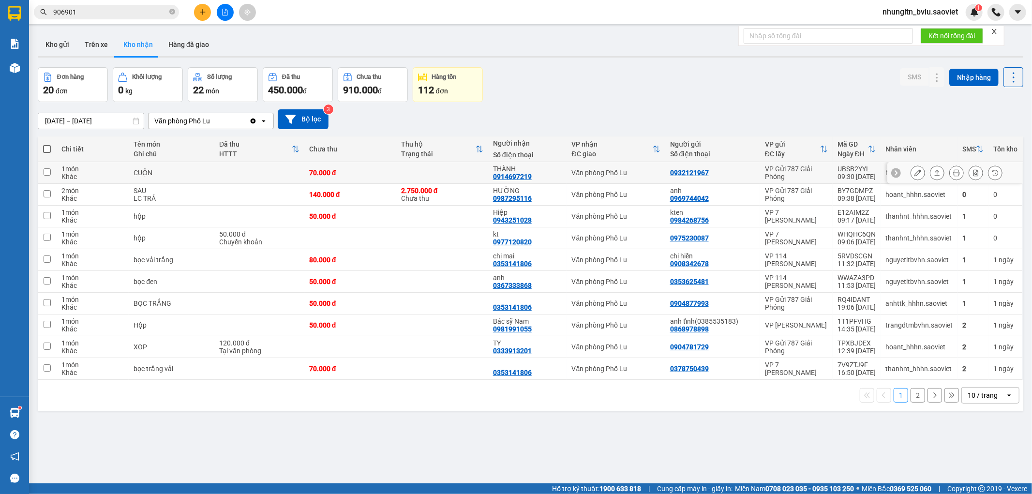
click at [449, 176] on td at bounding box center [442, 173] width 92 height 22
checkbox input "true"
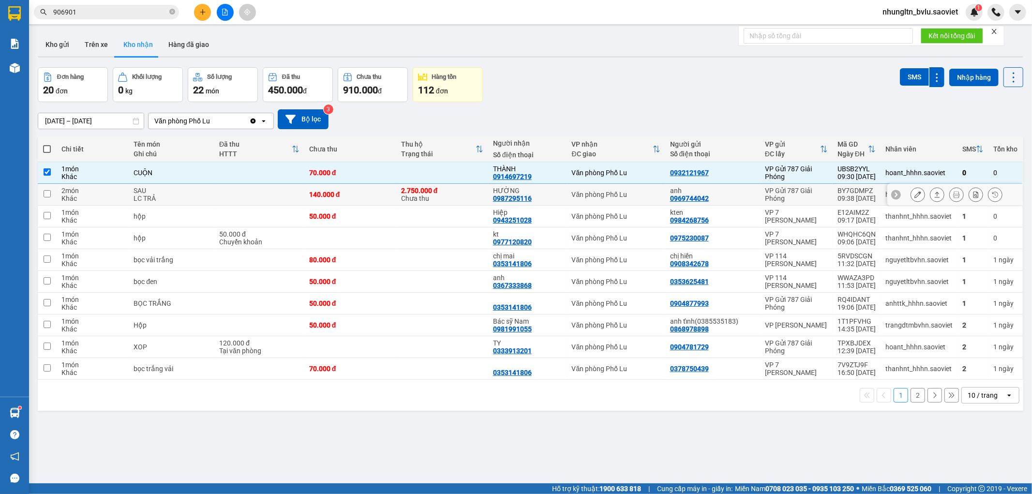
click at [449, 195] on div "2.750.000 [PERSON_NAME] thu" at bounding box center [442, 194] width 82 height 15
checkbox input "true"
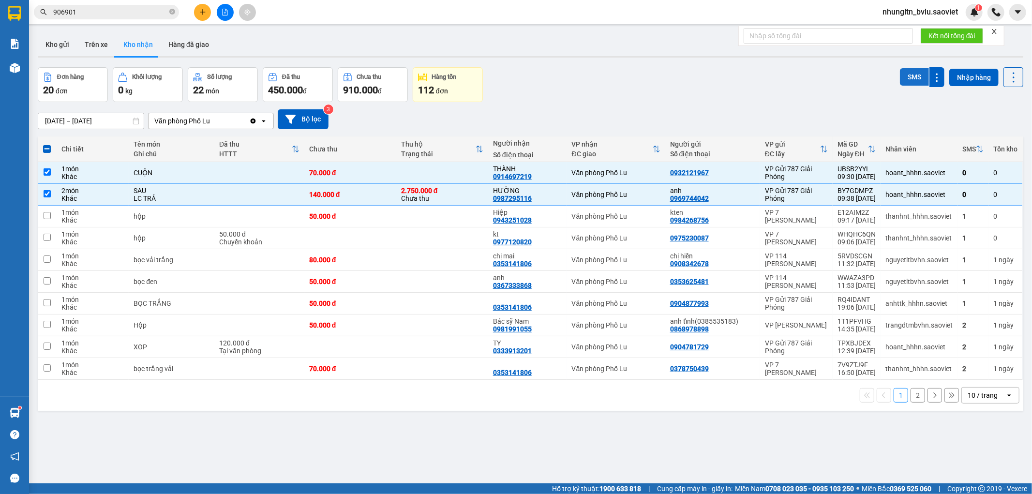
click at [902, 74] on button "SMS" at bounding box center [914, 76] width 29 height 17
click at [135, 12] on input "906901" at bounding box center [110, 12] width 114 height 11
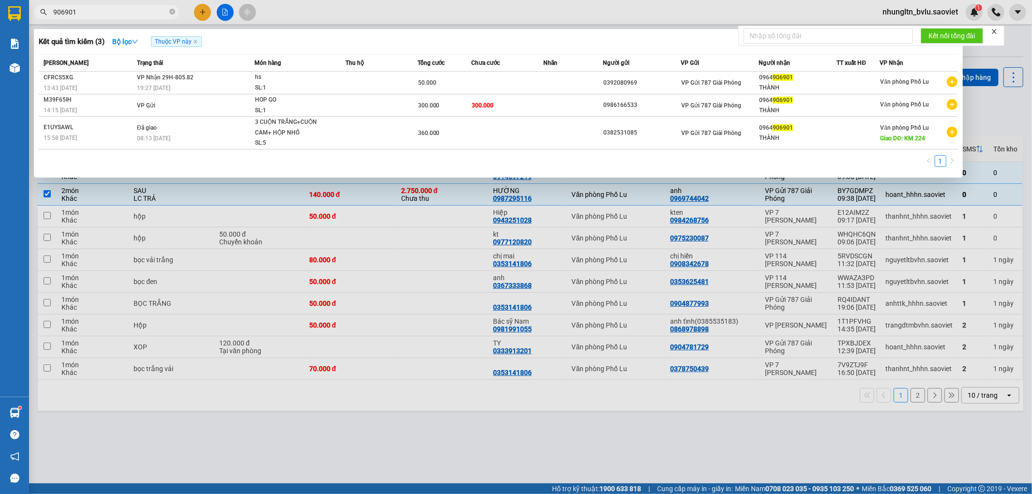
click at [135, 12] on input "906901" at bounding box center [110, 12] width 114 height 11
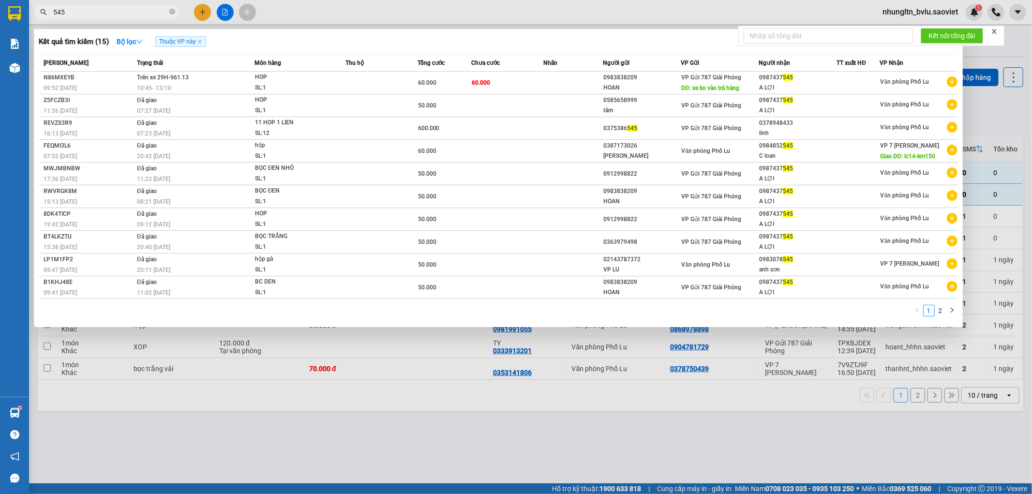
type input "545"
